Goal: Task Accomplishment & Management: Manage account settings

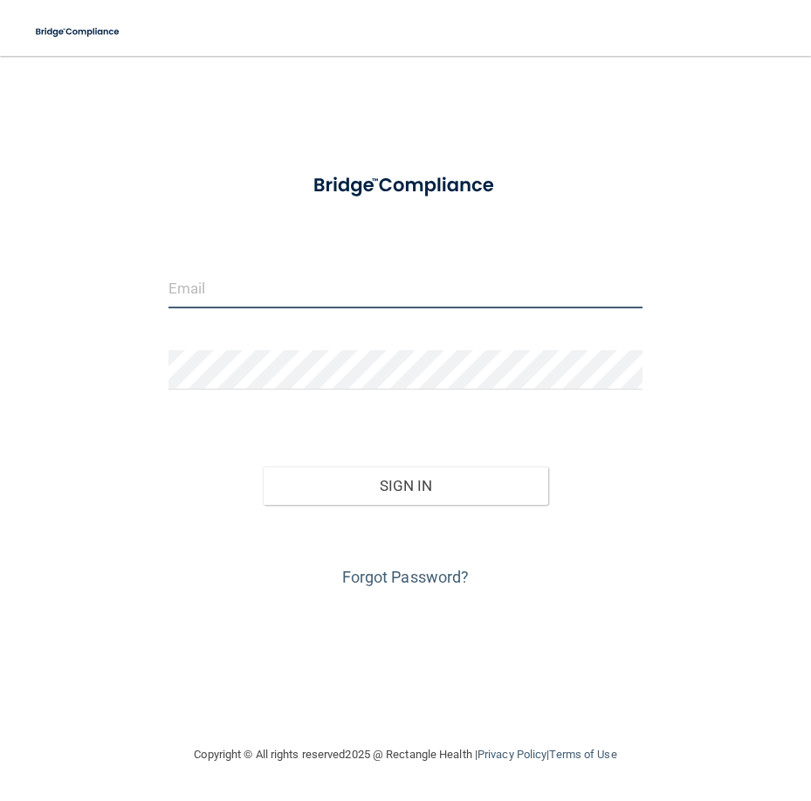
click at [205, 299] on input "email" at bounding box center [406, 288] width 474 height 39
type input "[PERSON_NAME][EMAIL_ADDRESS][DOMAIN_NAME]"
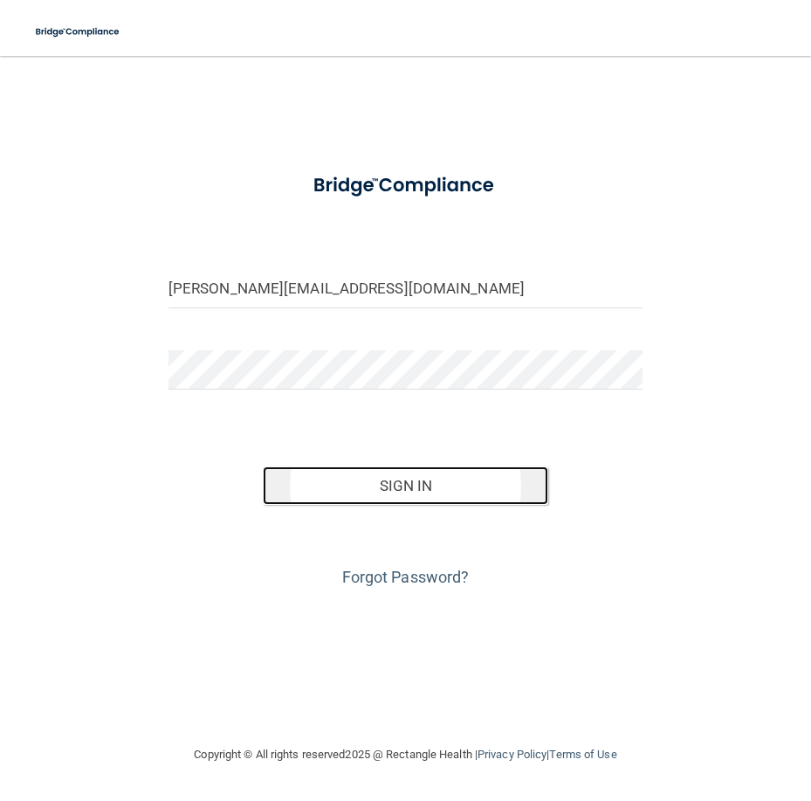
click at [384, 474] on button "Sign In" at bounding box center [405, 485] width 285 height 38
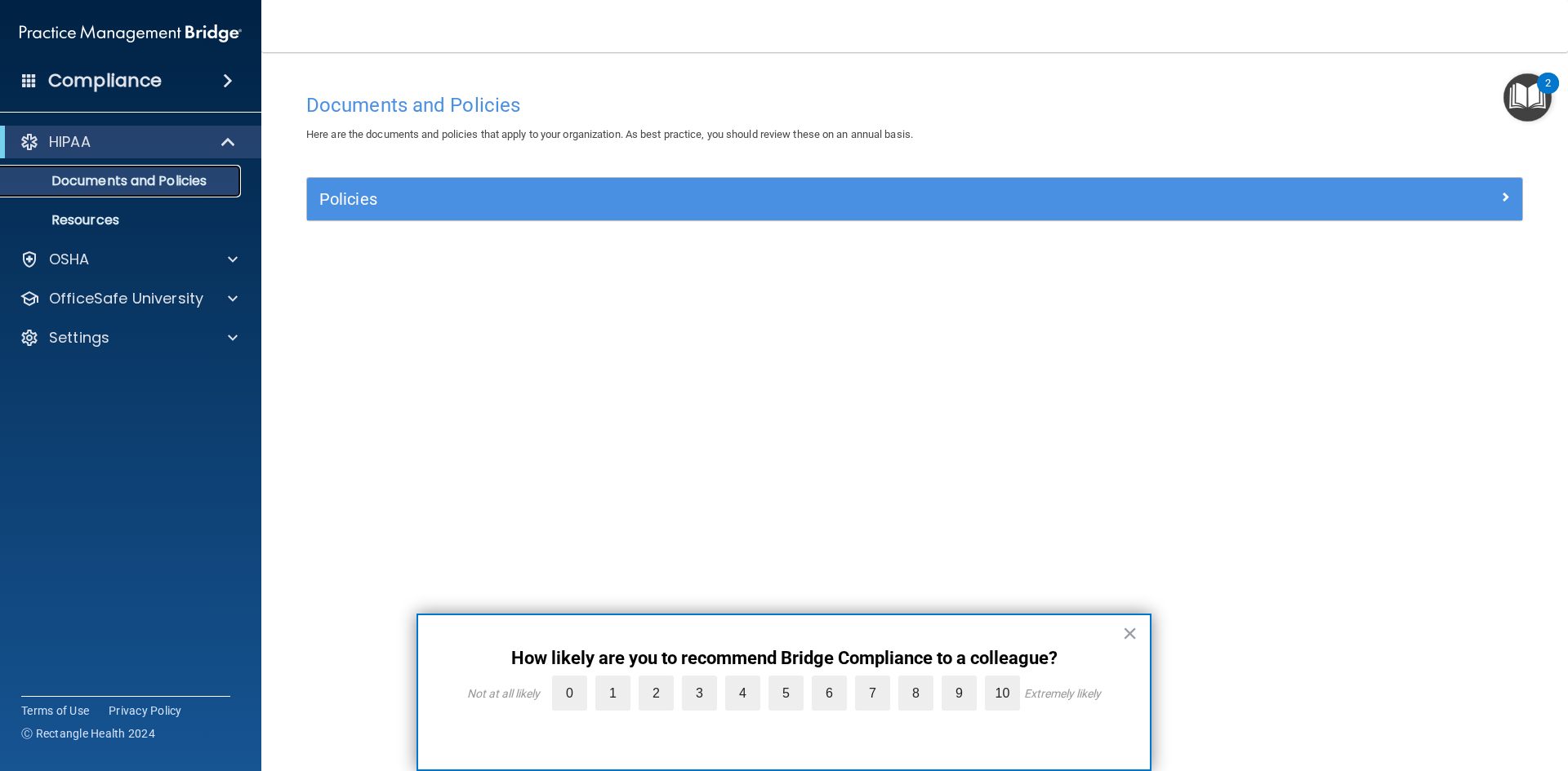
click at [118, 181] on p "Documents and Policies" at bounding box center [122, 180] width 223 height 16
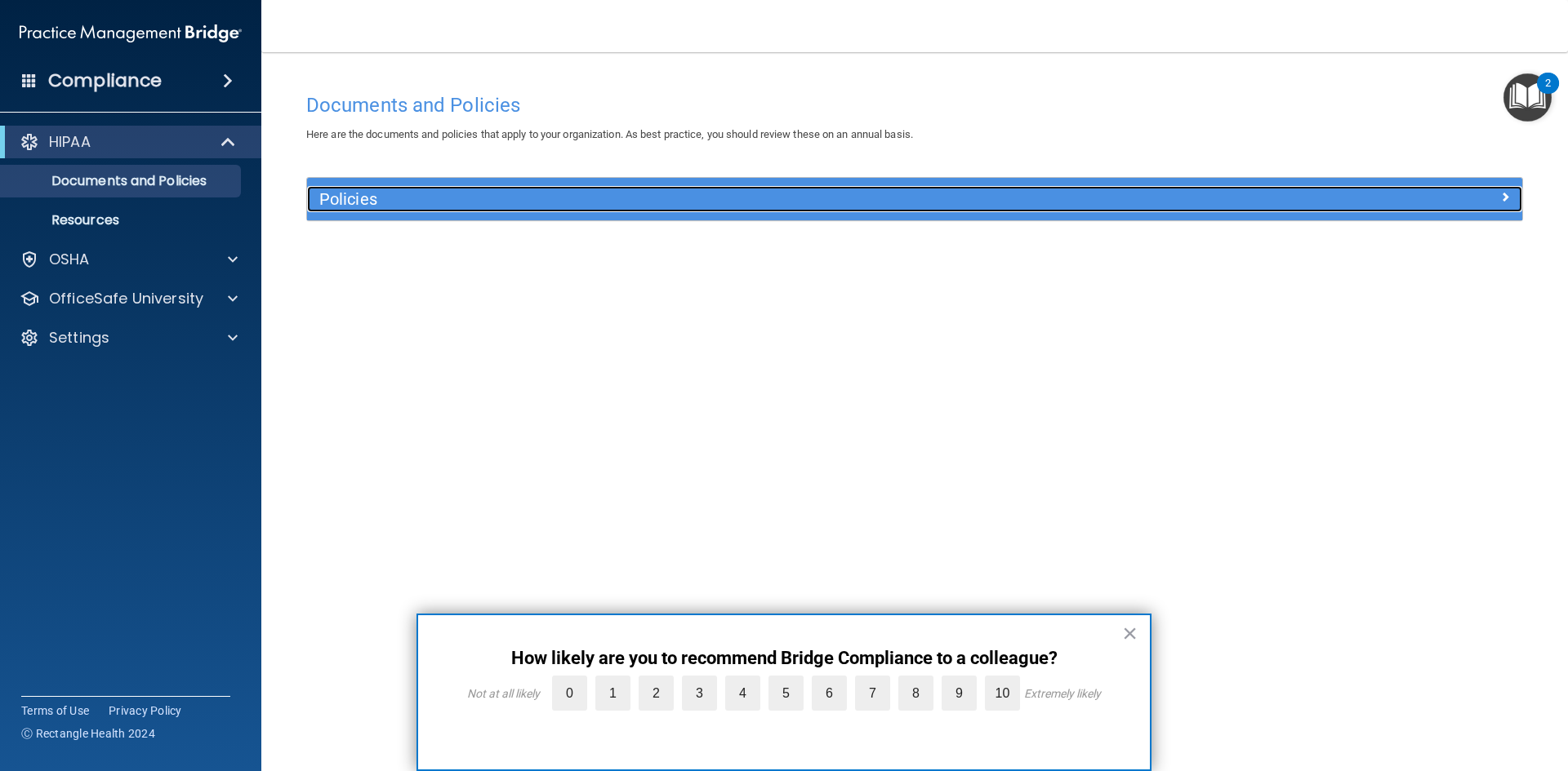
click at [348, 209] on div "Policies" at bounding box center [762, 199] width 912 height 26
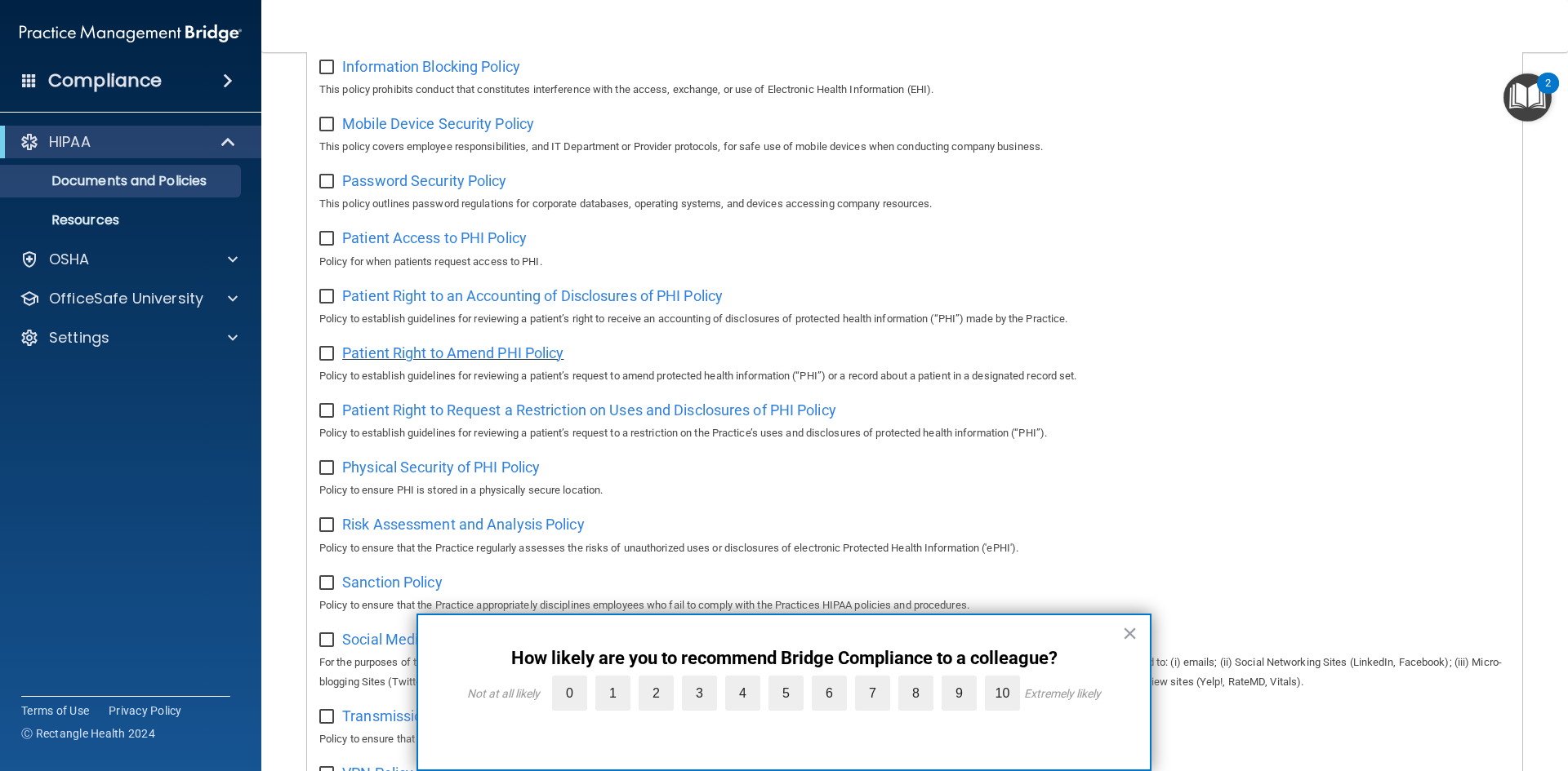
scroll to position [866, 0]
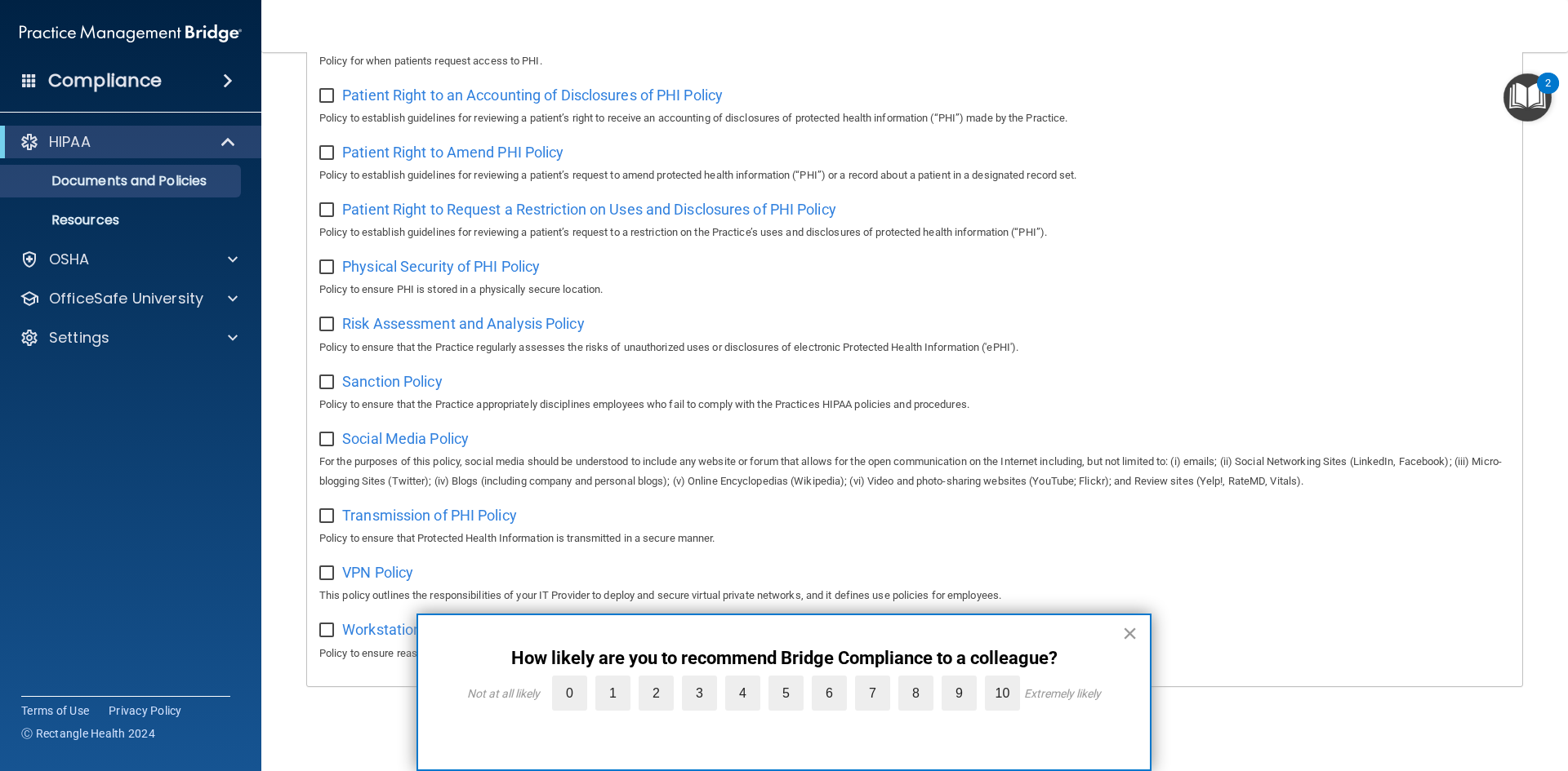
click at [757, 631] on button "×" at bounding box center [1129, 634] width 16 height 26
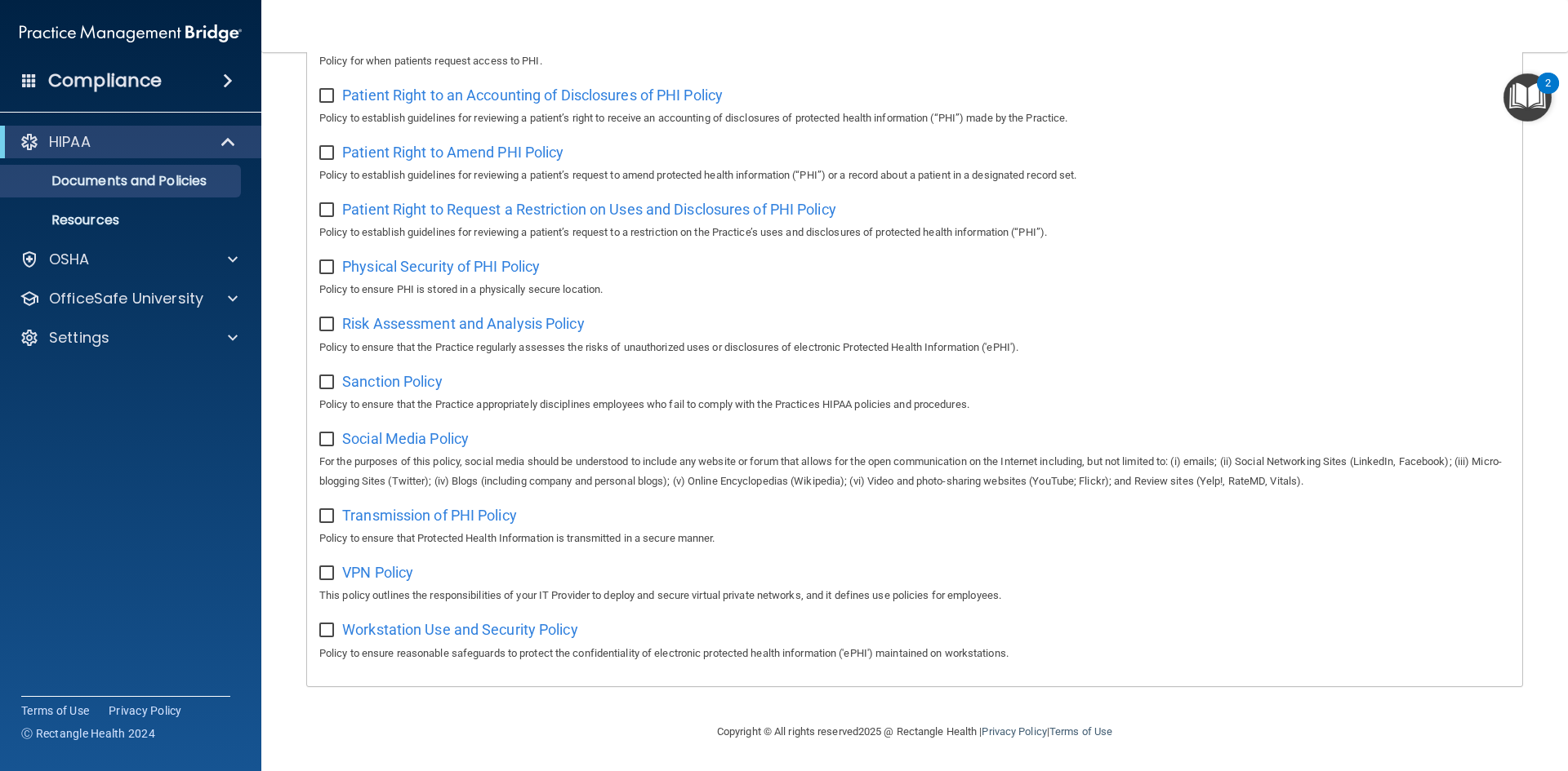
scroll to position [0, 0]
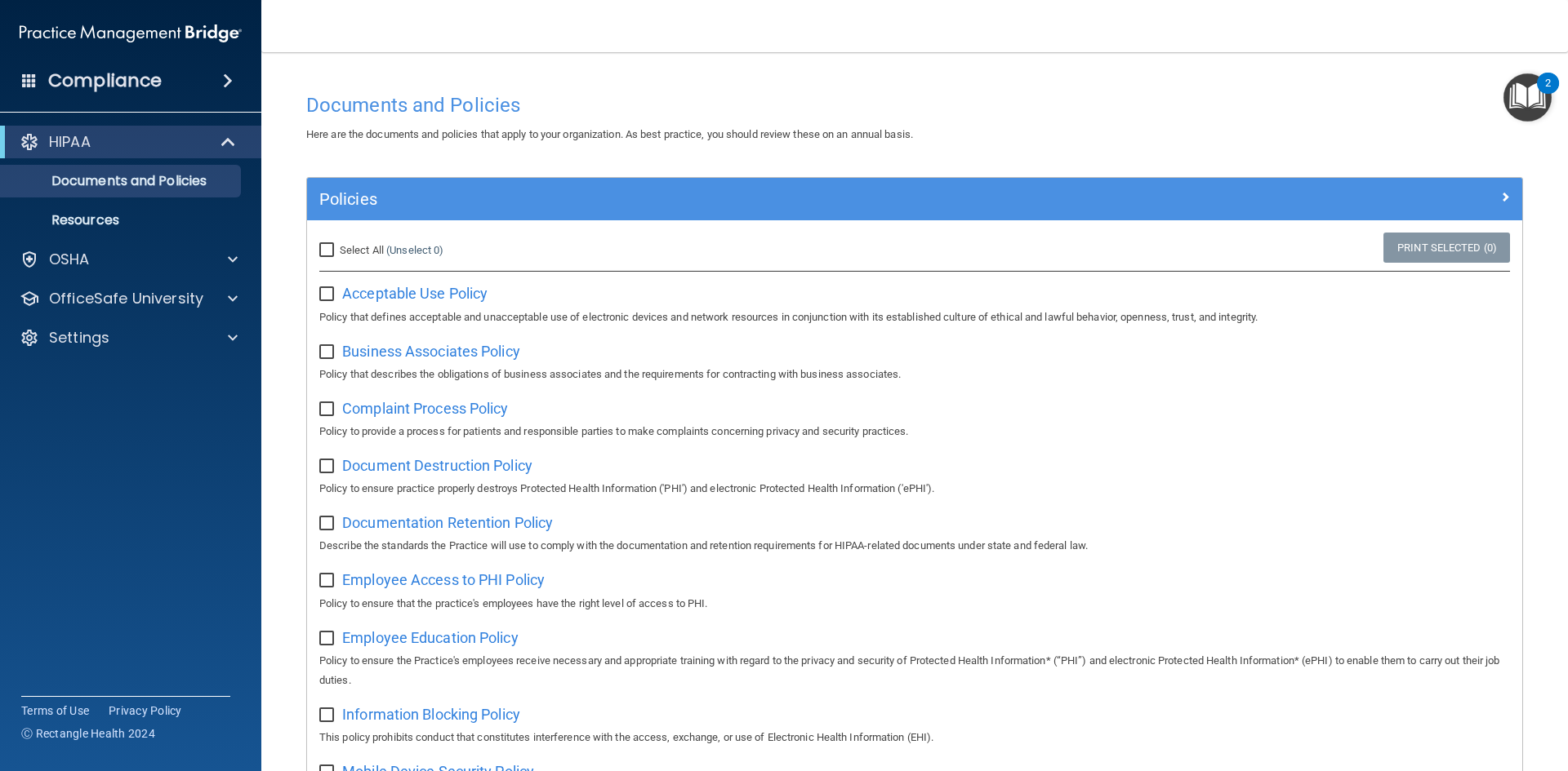
click at [323, 250] on input "Select All (Unselect 0) Unselect All" at bounding box center [328, 250] width 19 height 13
checkbox input "true"
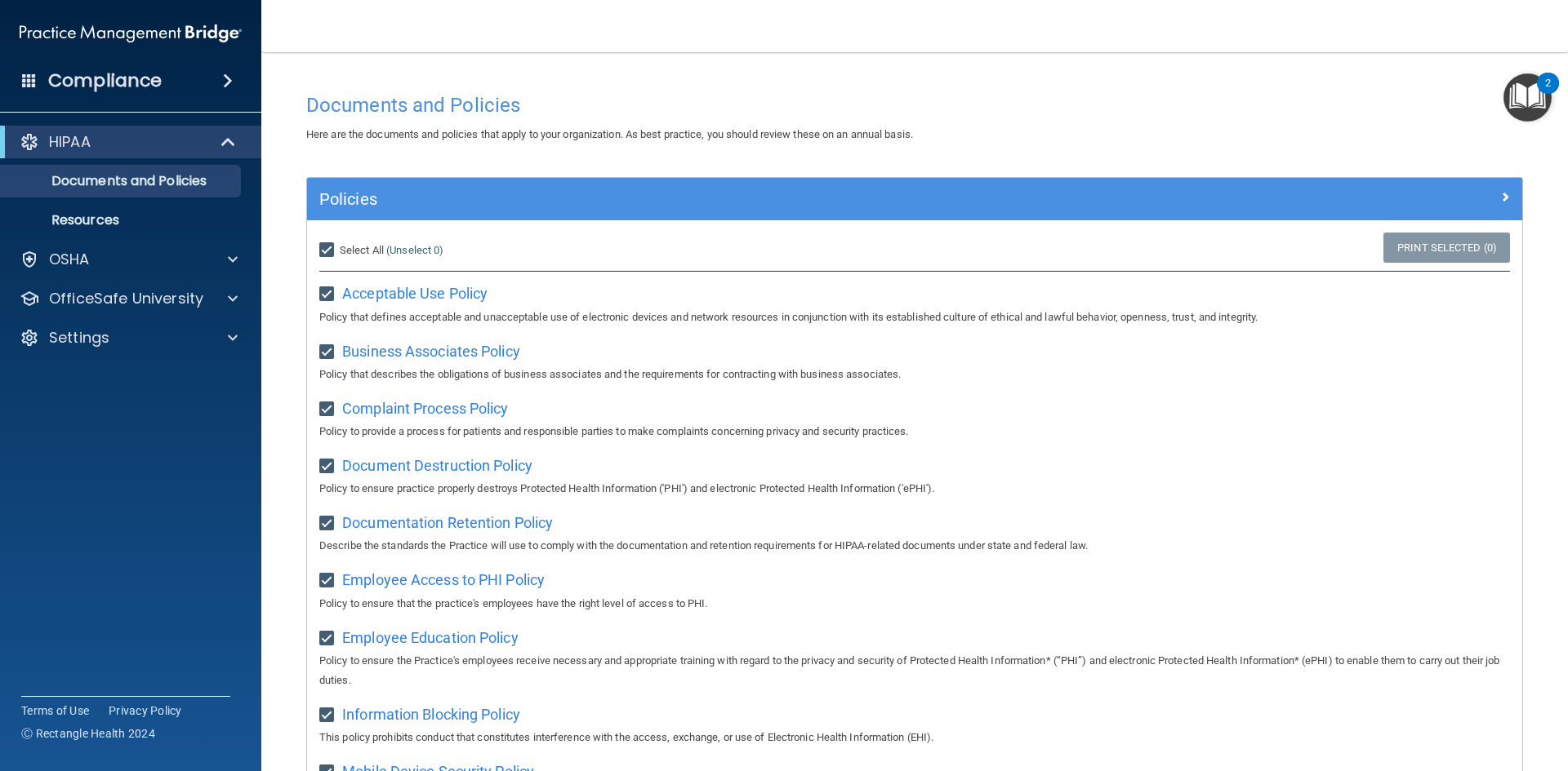
checkbox input "true"
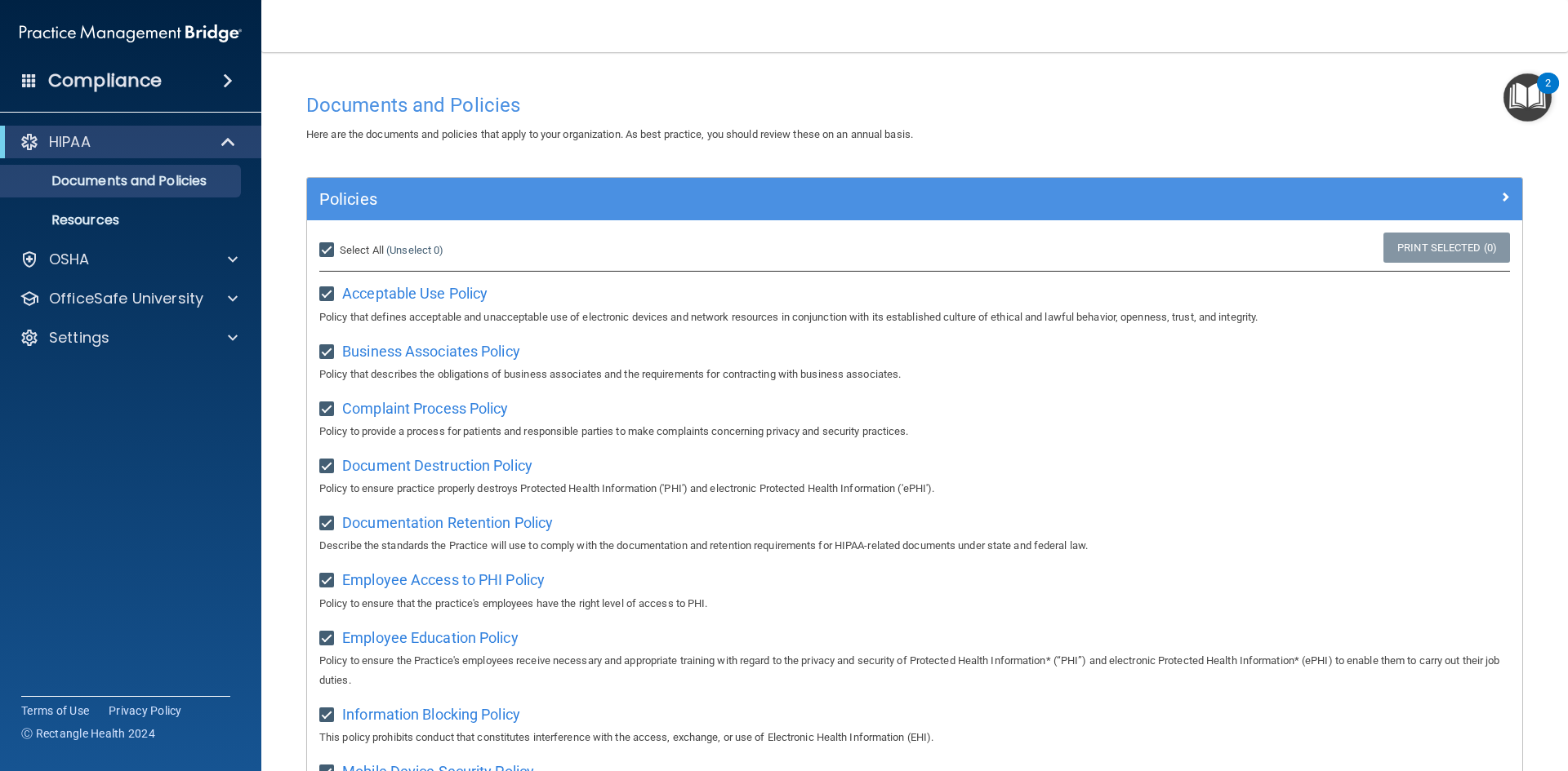
checkbox input "true"
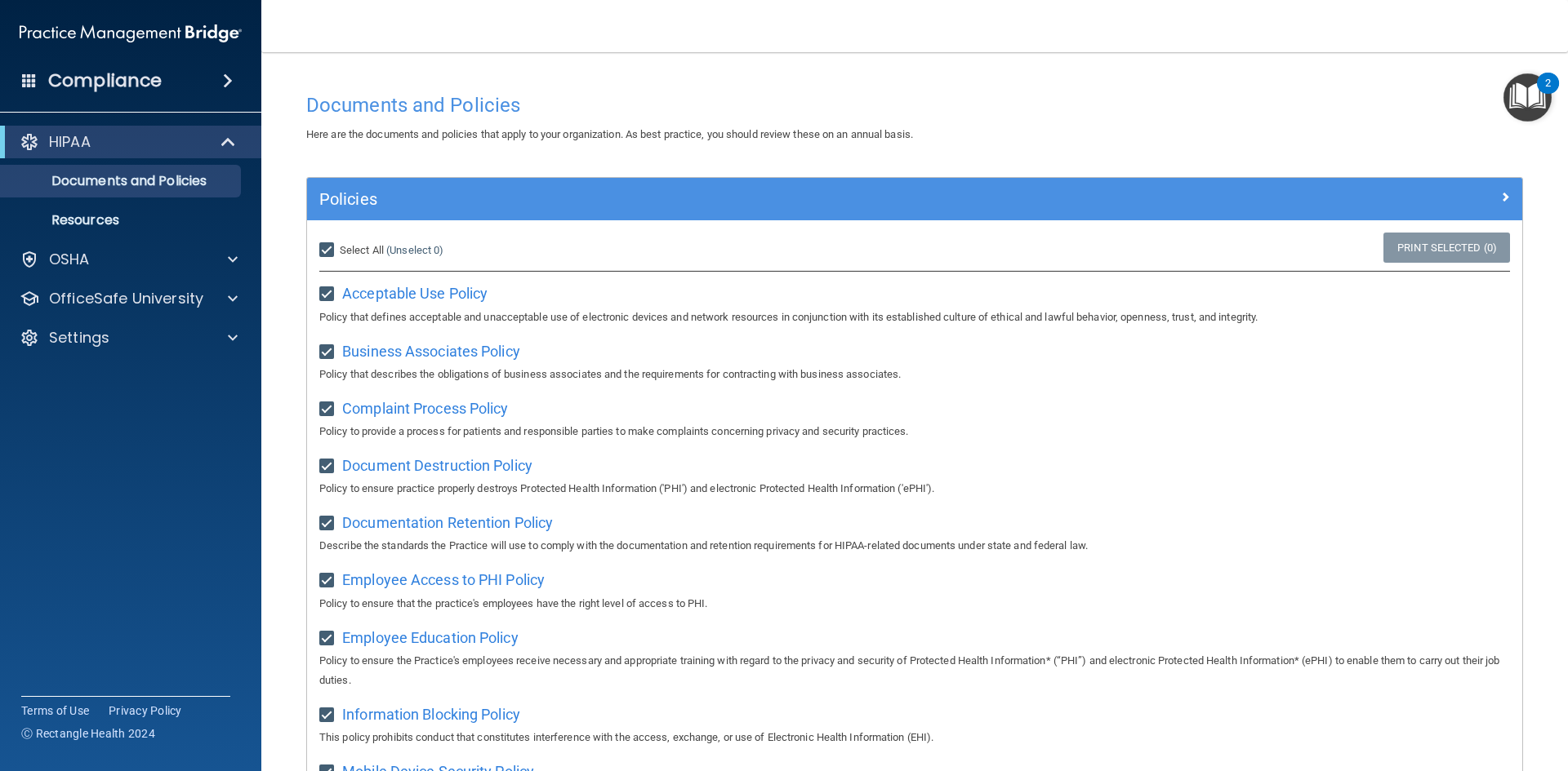
checkbox input "true"
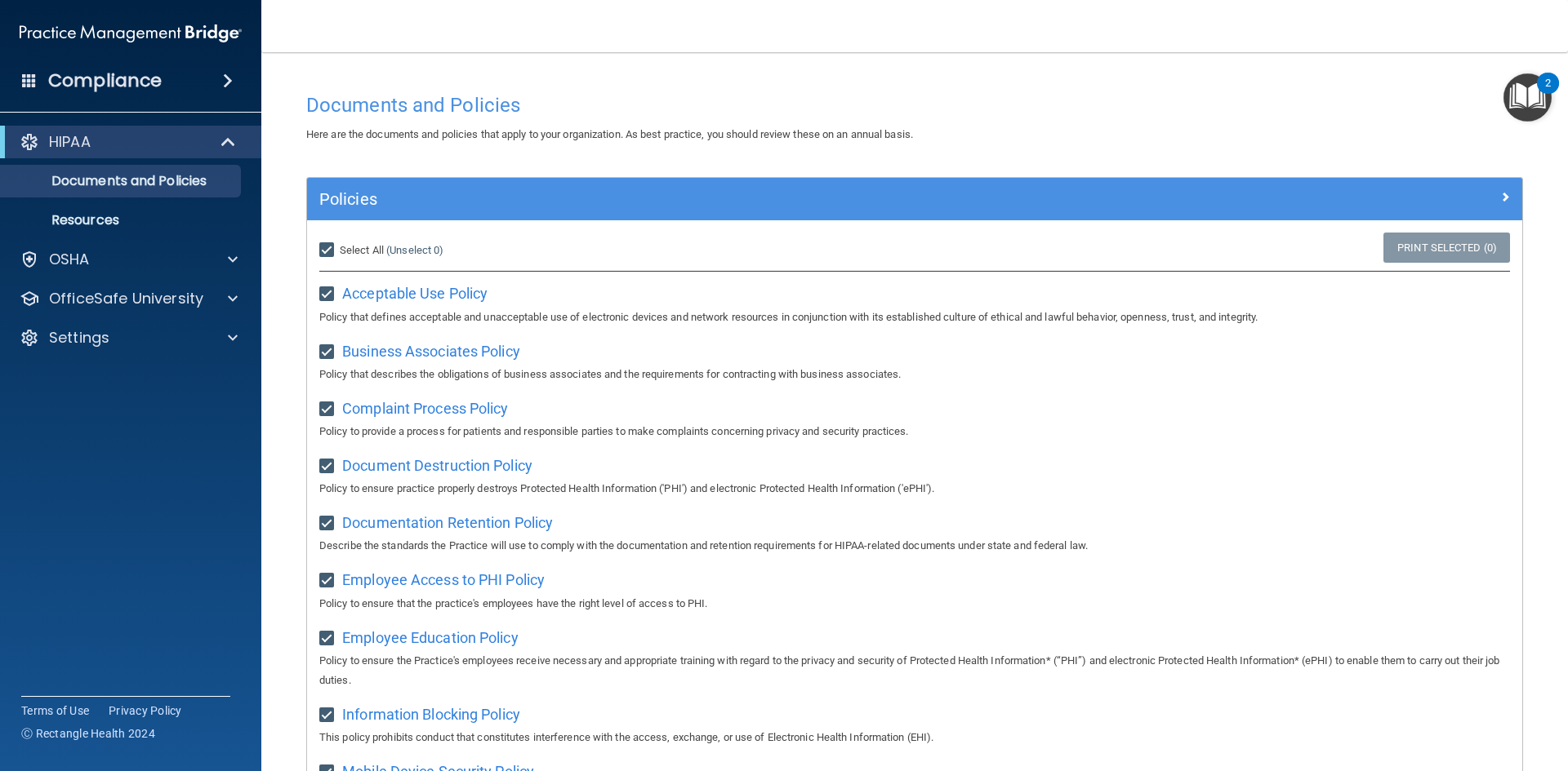
checkbox input "true"
click at [88, 221] on p "Resources" at bounding box center [122, 220] width 223 height 16
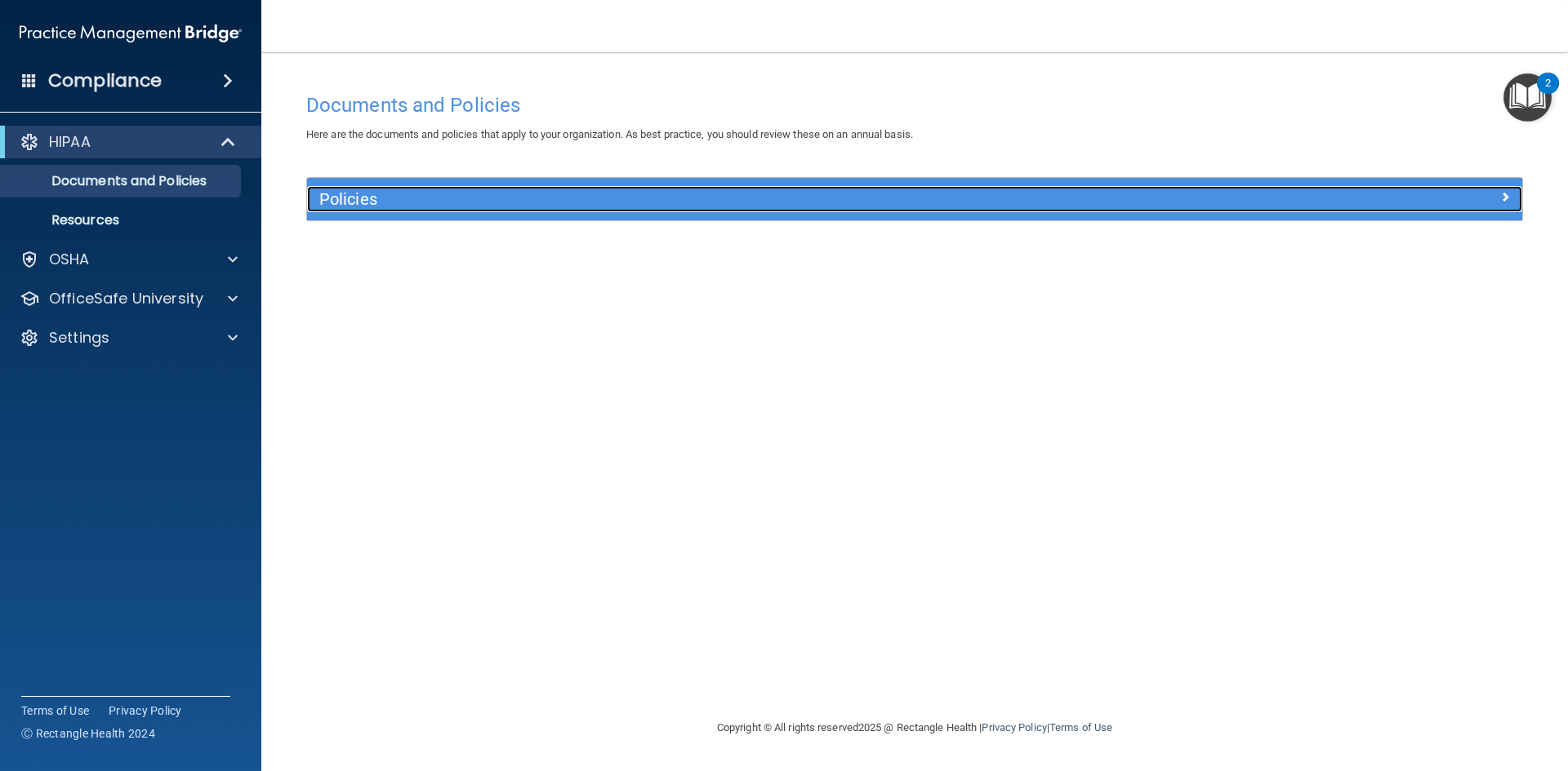
click at [454, 194] on h5 "Policies" at bounding box center [762, 198] width 886 height 18
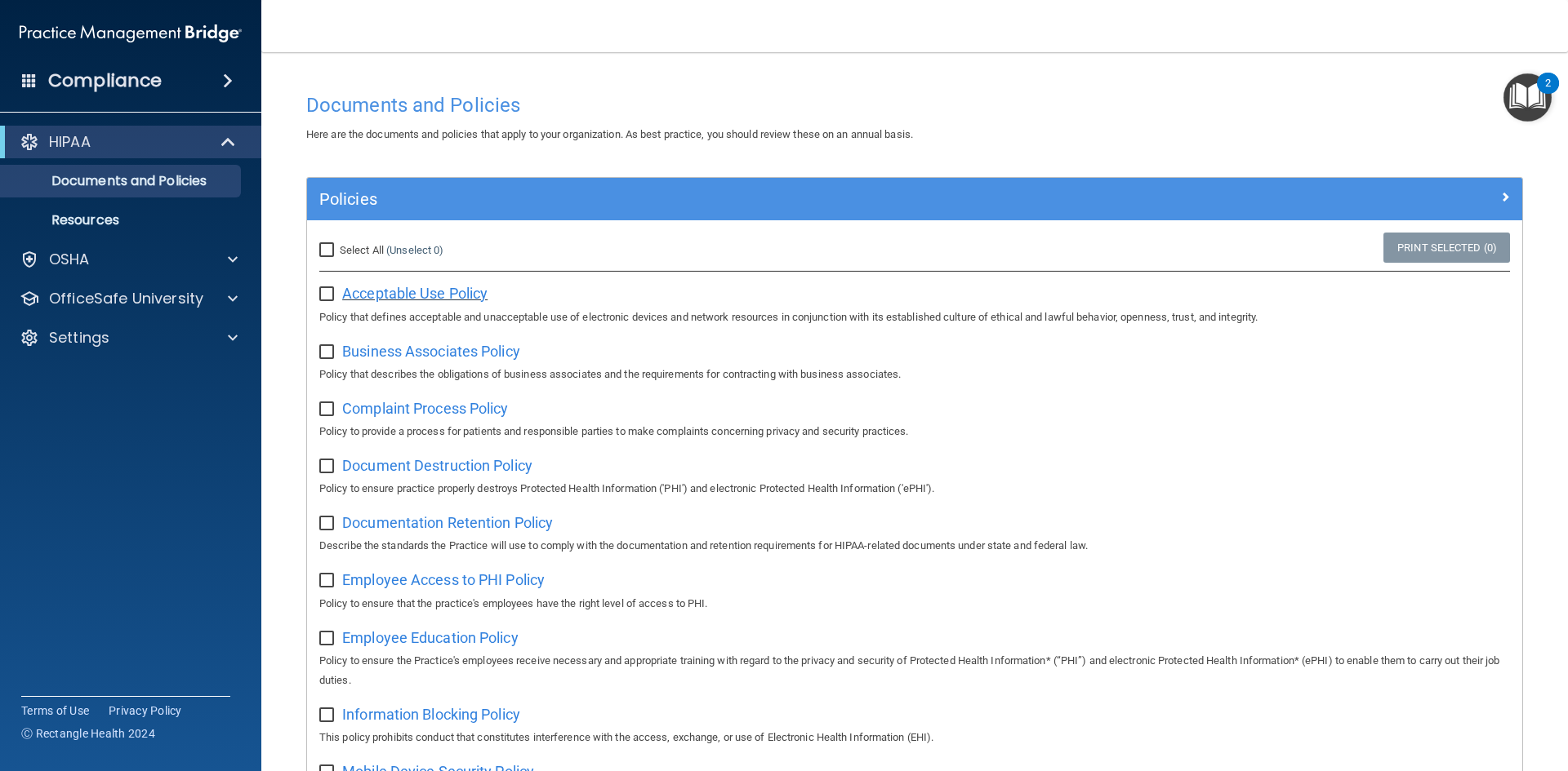
click at [352, 293] on span "Acceptable Use Policy" at bounding box center [414, 293] width 145 height 17
